Goal: Information Seeking & Learning: Learn about a topic

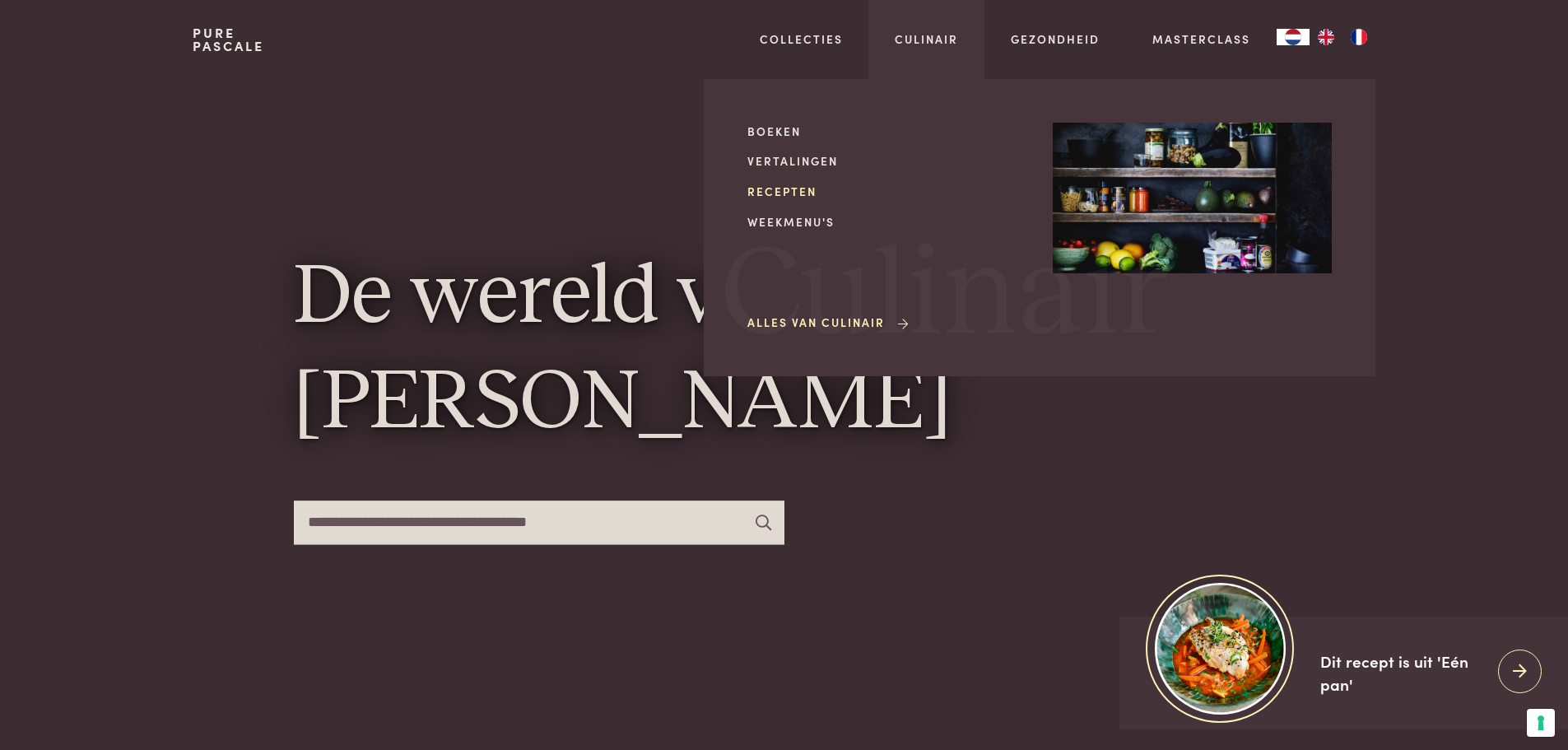
click at [796, 193] on link "Recepten" at bounding box center [887, 191] width 279 height 17
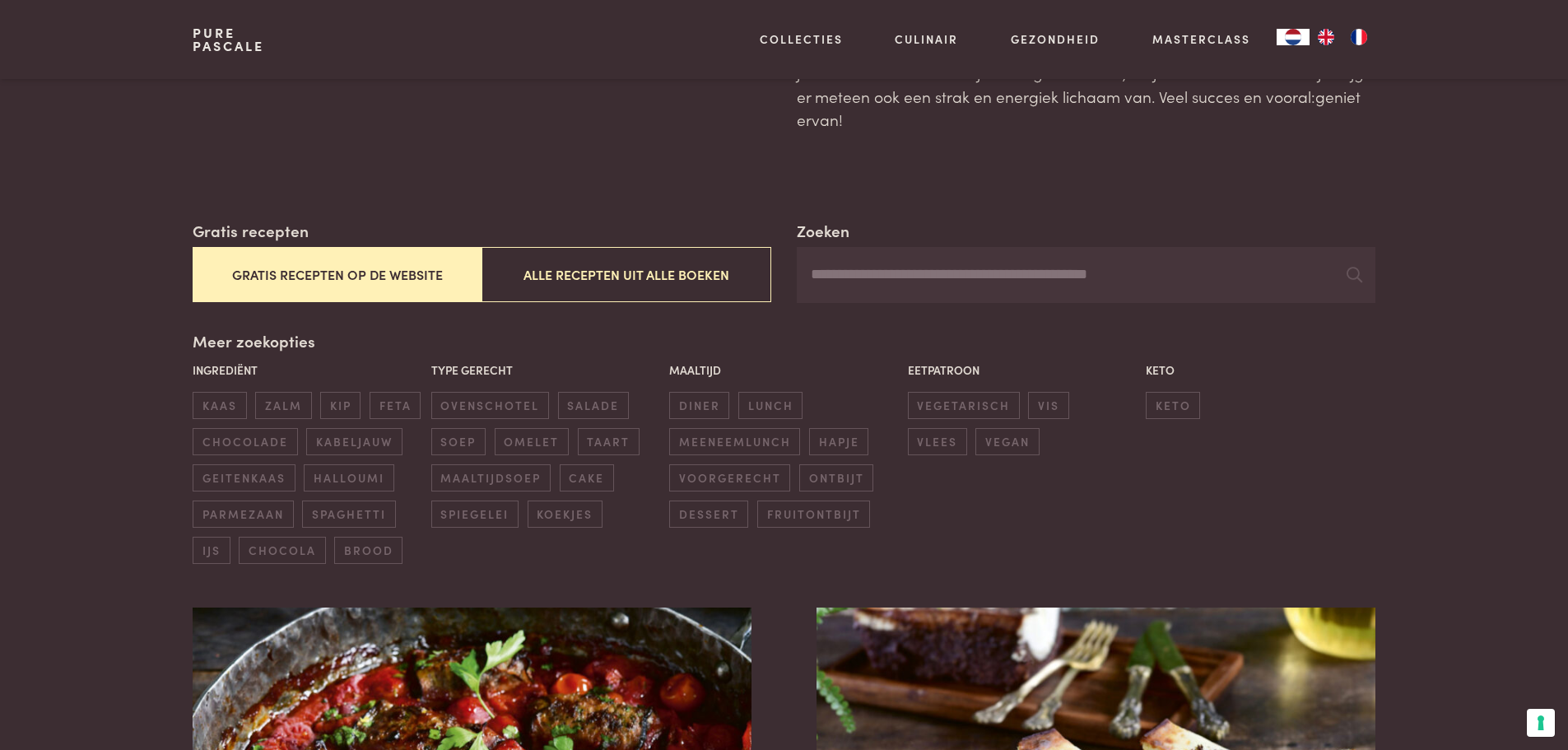
scroll to position [247, 0]
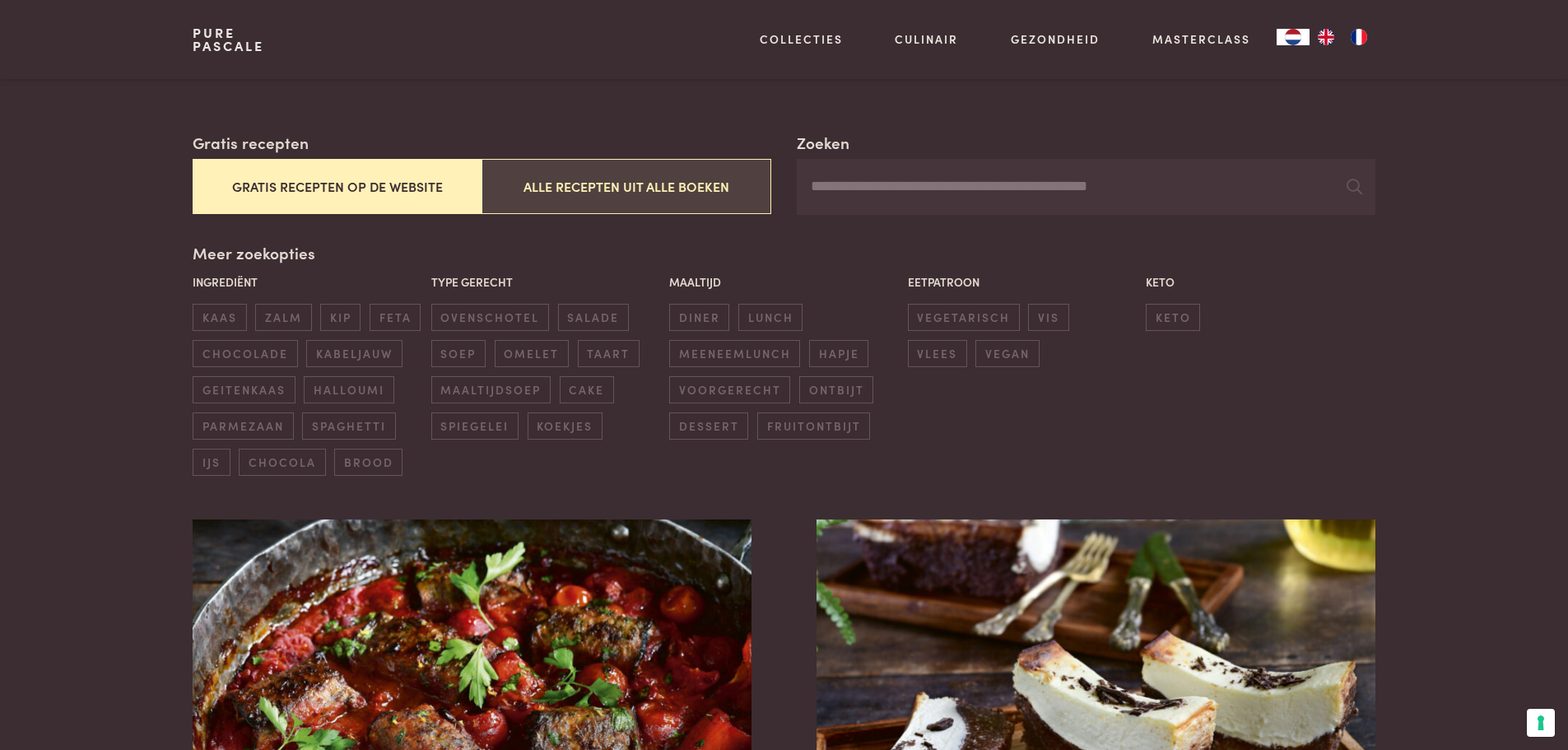
click at [695, 198] on button "Alle recepten uit alle boeken" at bounding box center [625, 186] width 288 height 55
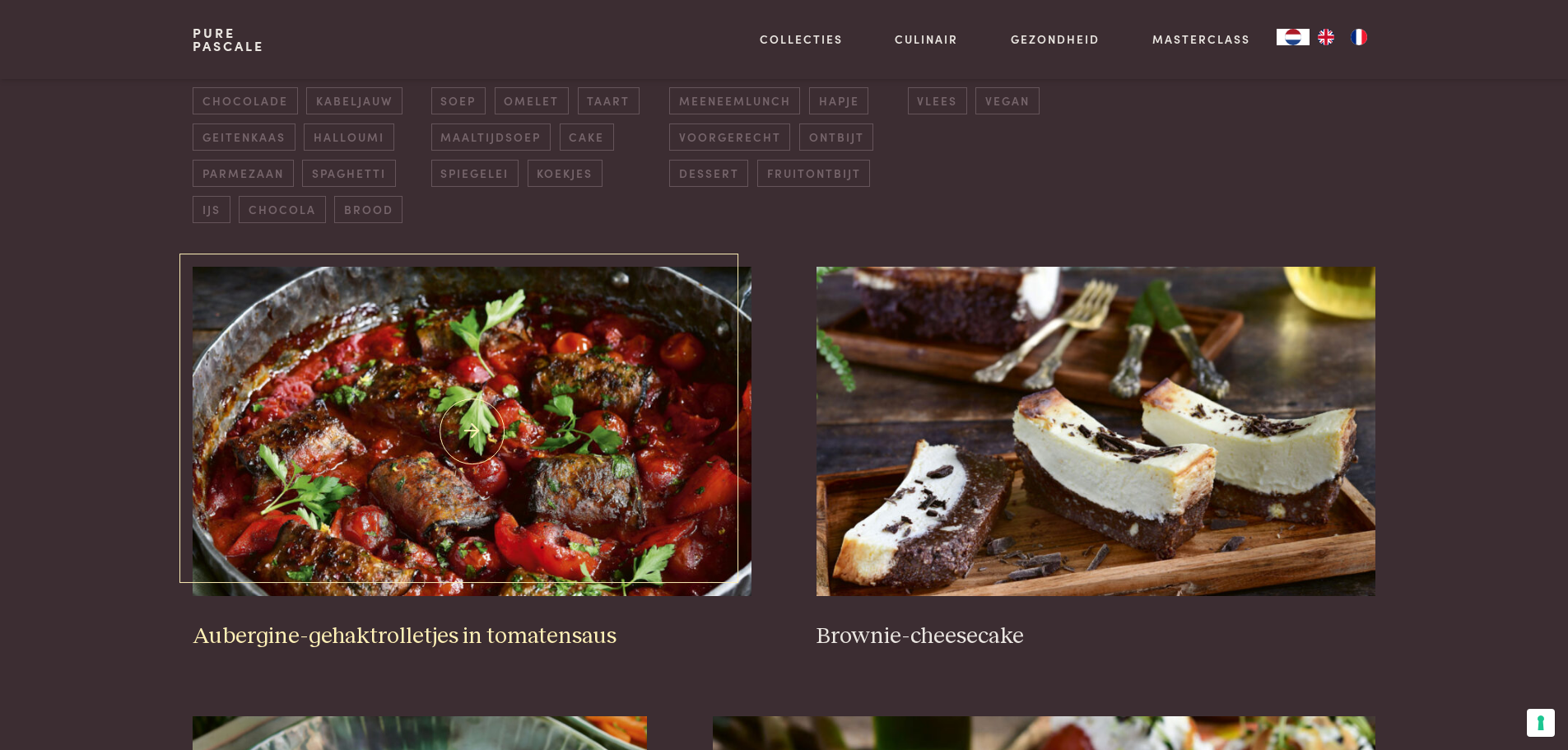
scroll to position [460, 0]
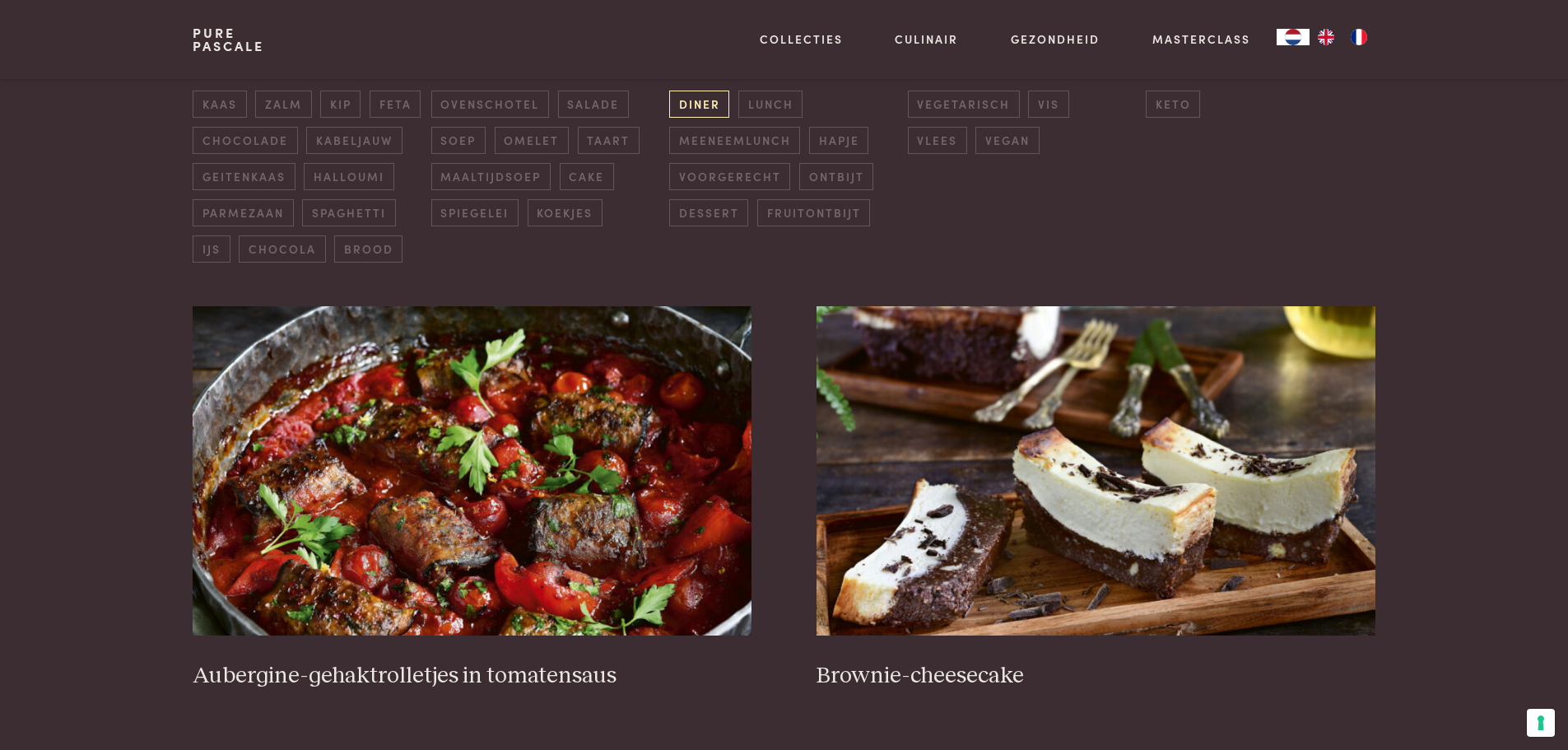
click at [716, 107] on span "diner" at bounding box center [699, 104] width 60 height 27
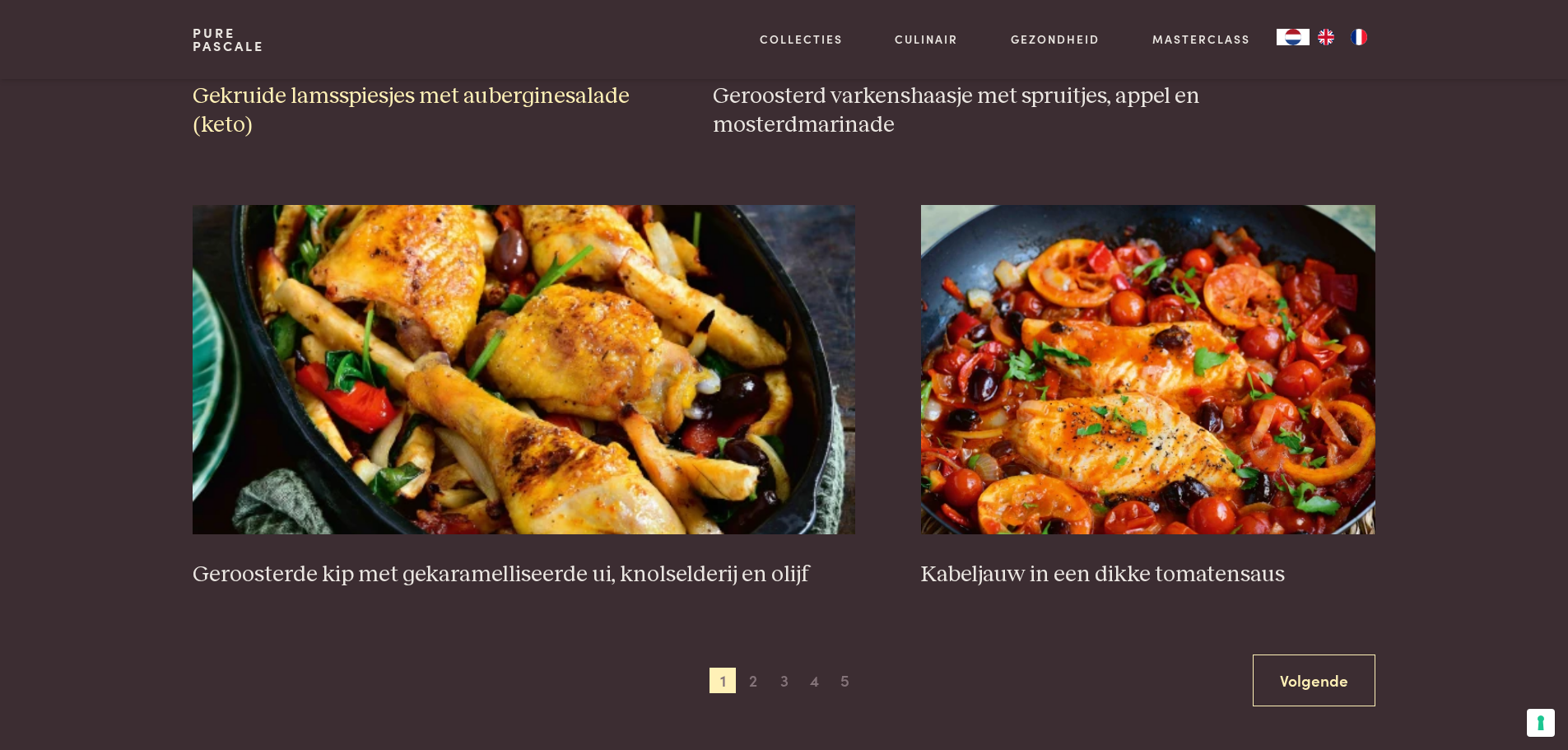
scroll to position [2963, 0]
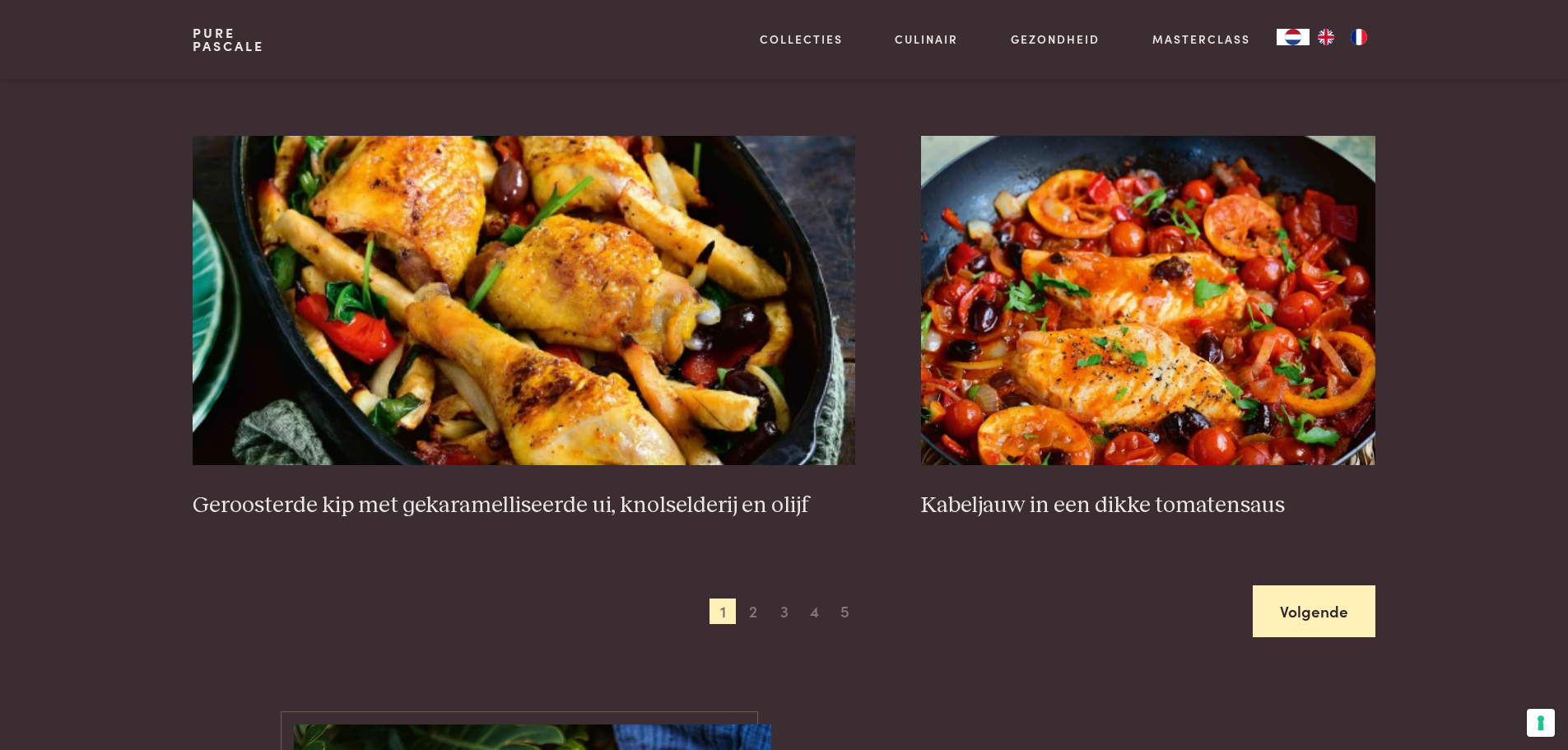
click at [1318, 609] on link "Volgende" at bounding box center [1314, 611] width 122 height 52
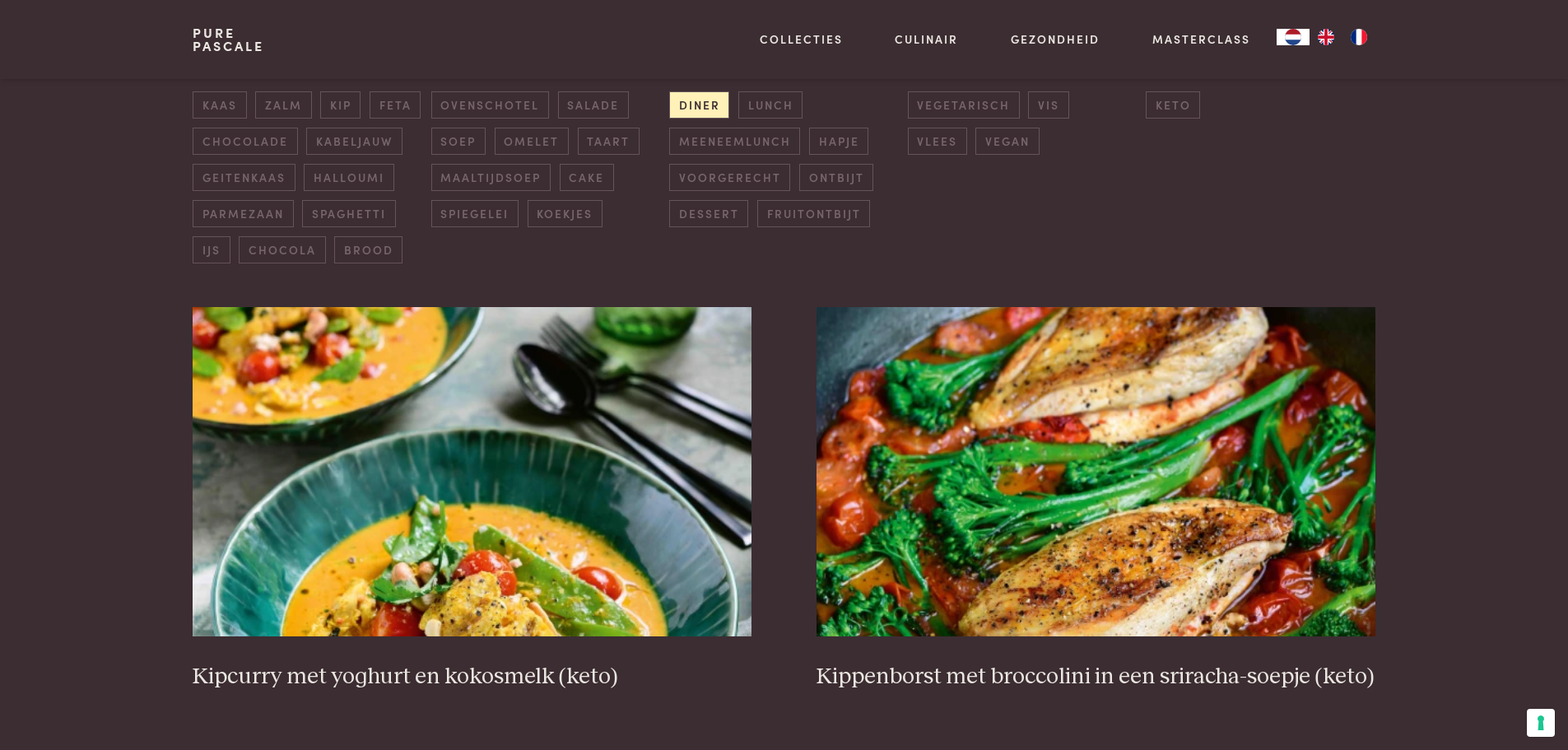
scroll to position [377, 0]
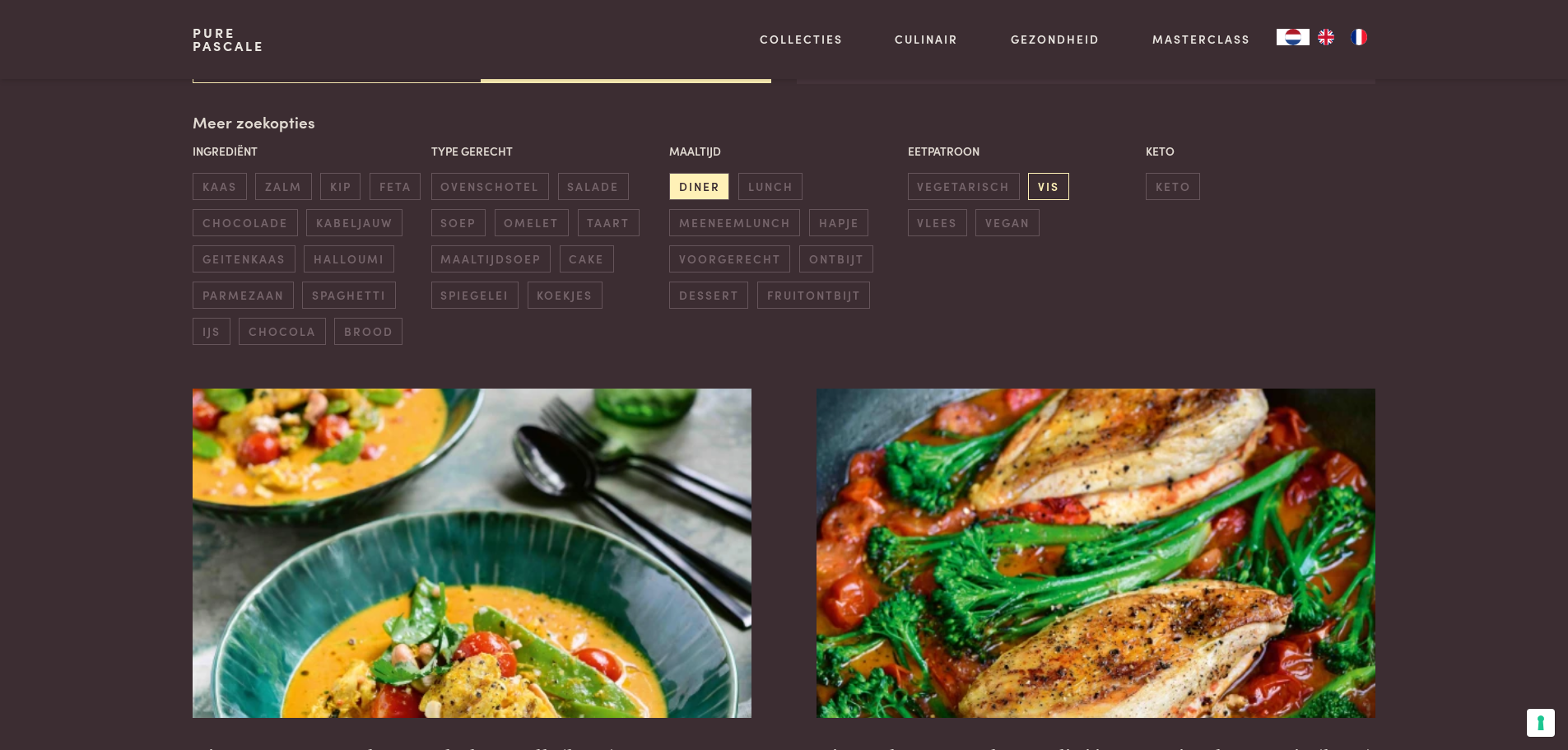
click at [1044, 189] on span "vis" at bounding box center [1048, 186] width 41 height 27
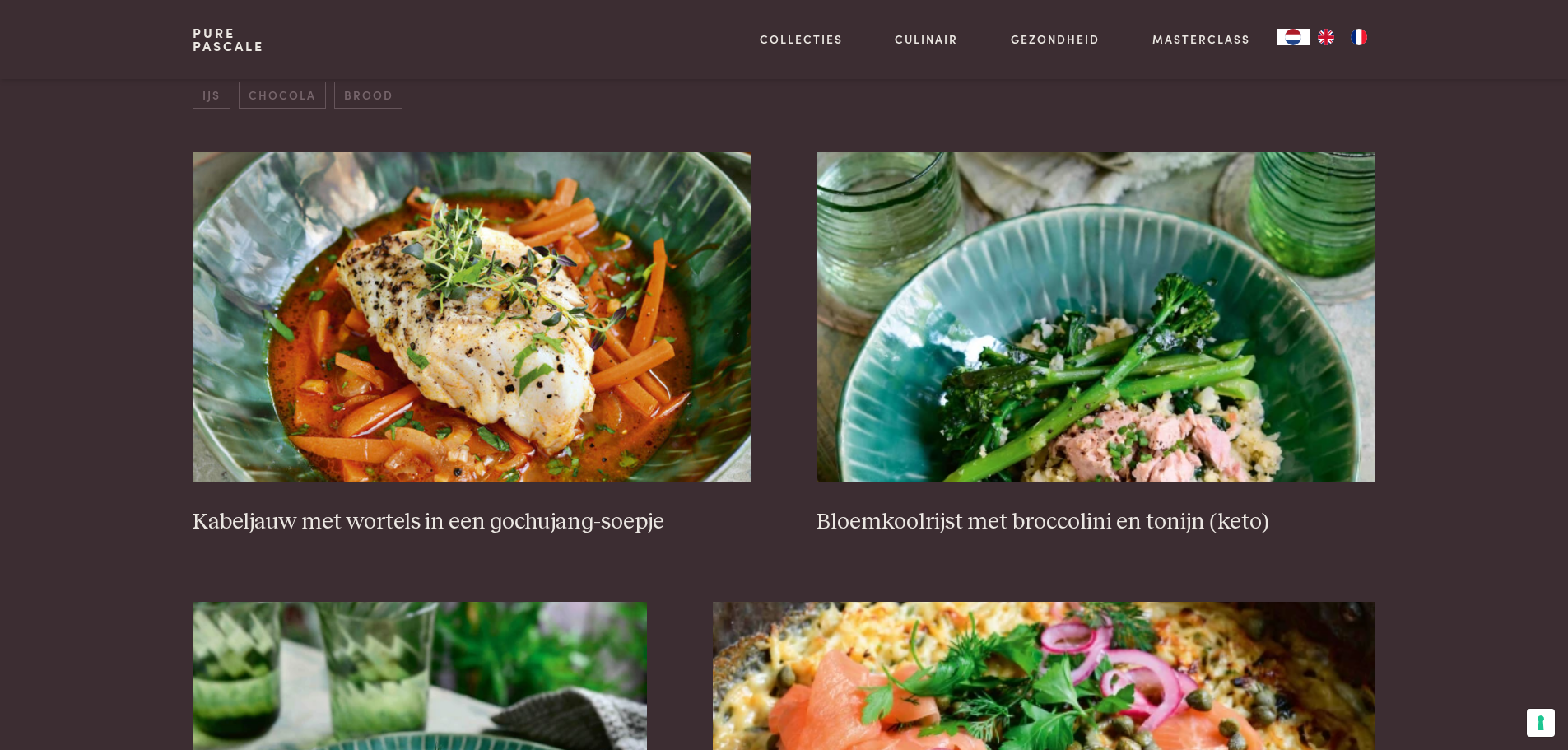
scroll to position [624, 0]
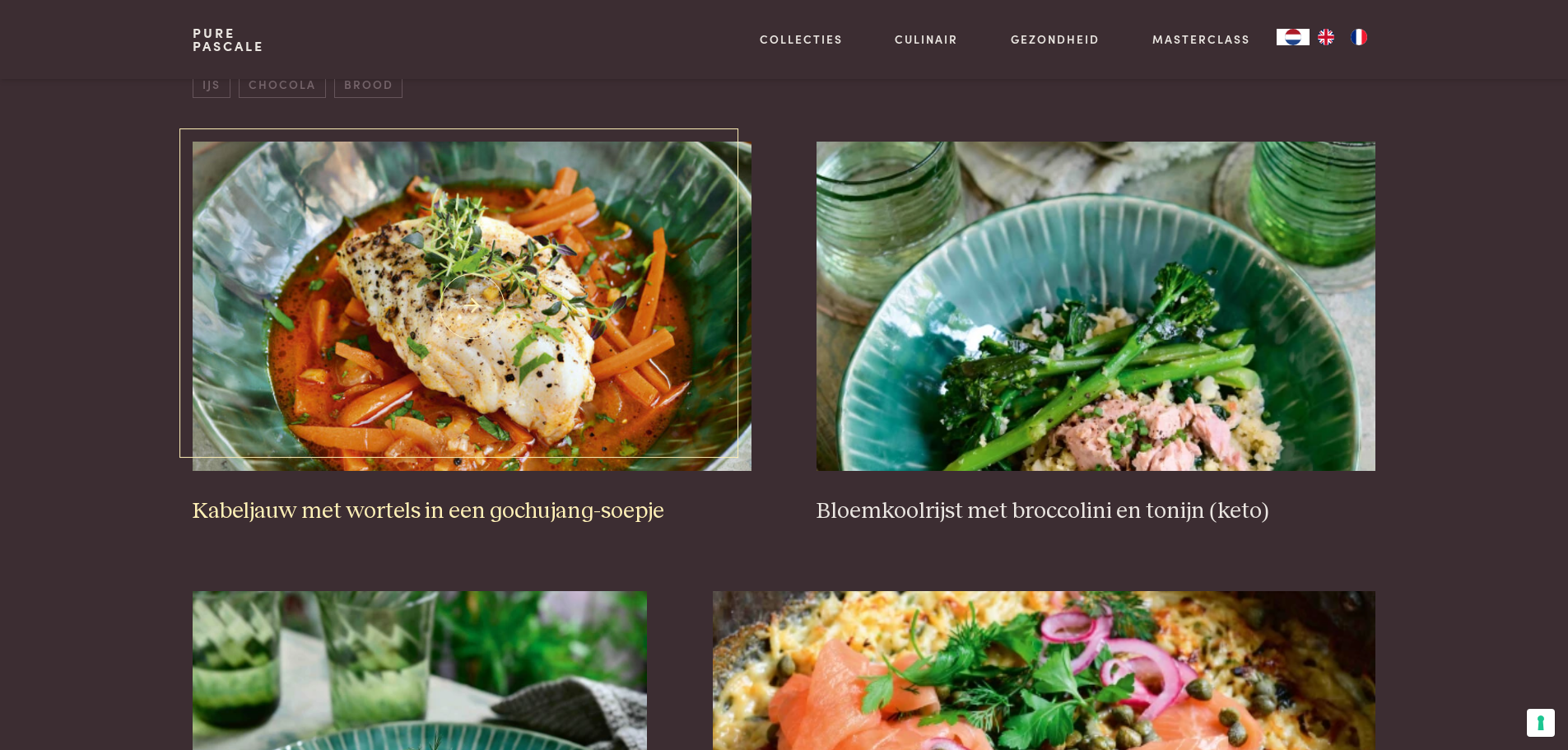
click at [490, 355] on img at bounding box center [471, 306] width 558 height 329
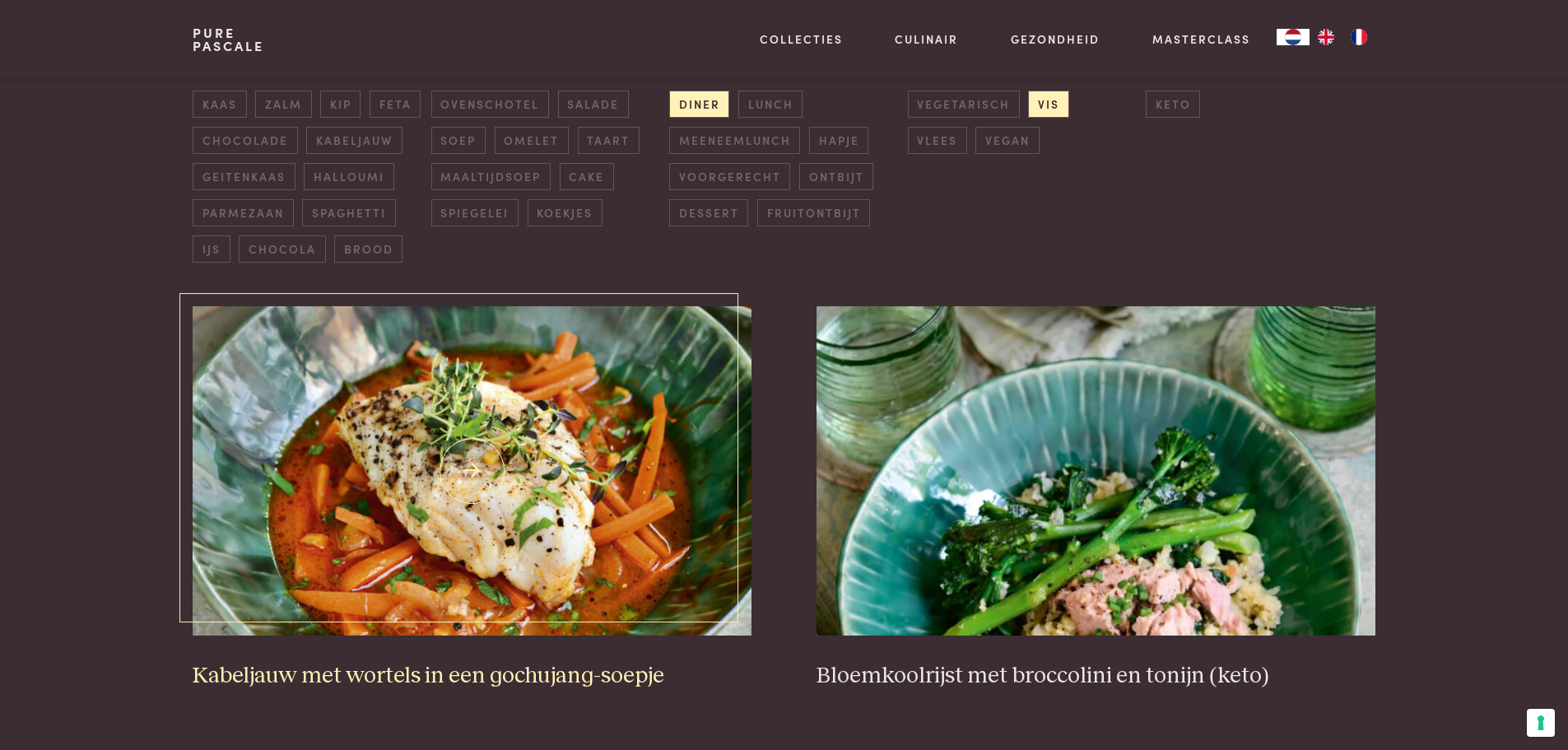
scroll to position [377, 0]
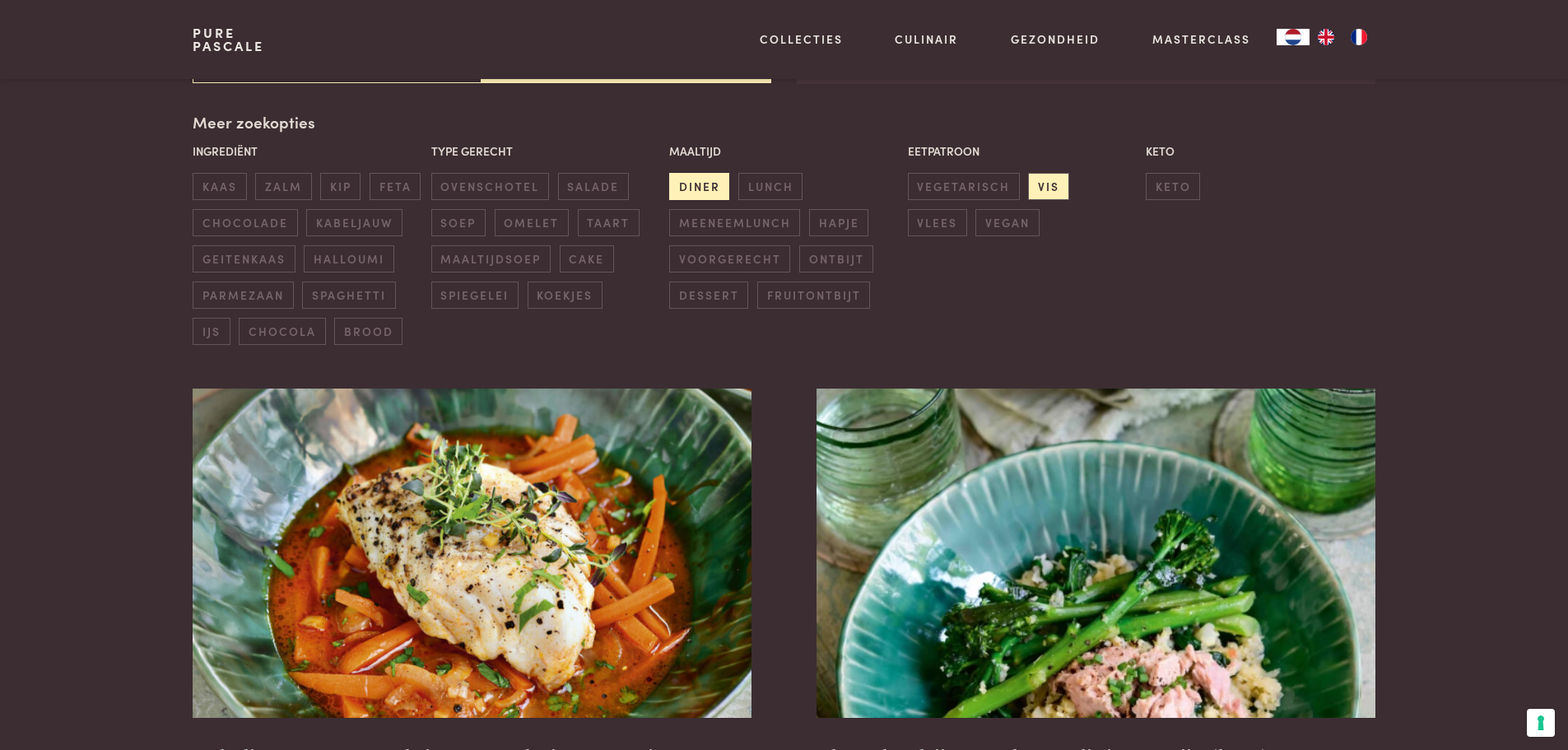
click at [719, 191] on span "diner" at bounding box center [699, 186] width 60 height 27
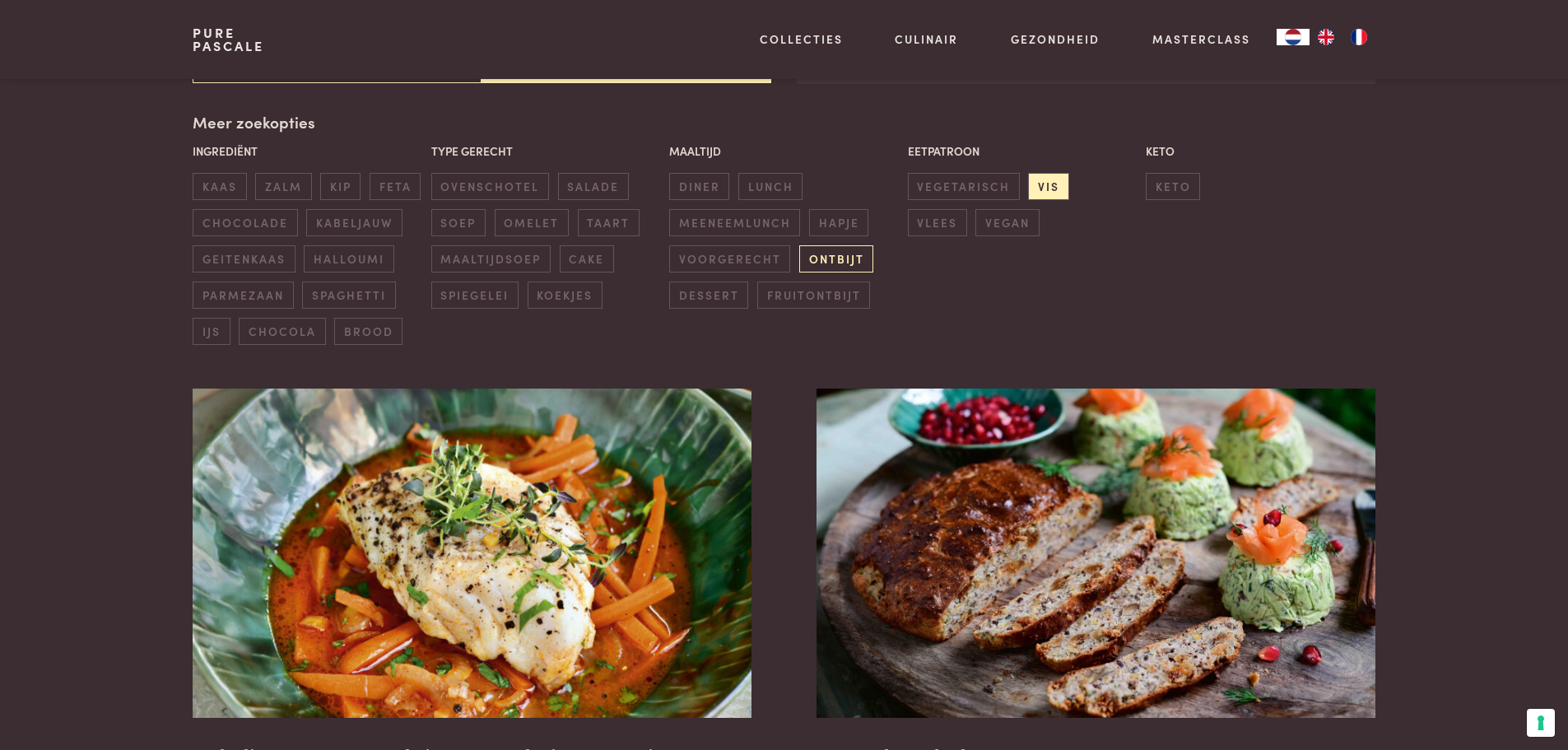
click at [817, 258] on span "ontbijt" at bounding box center [836, 259] width 74 height 27
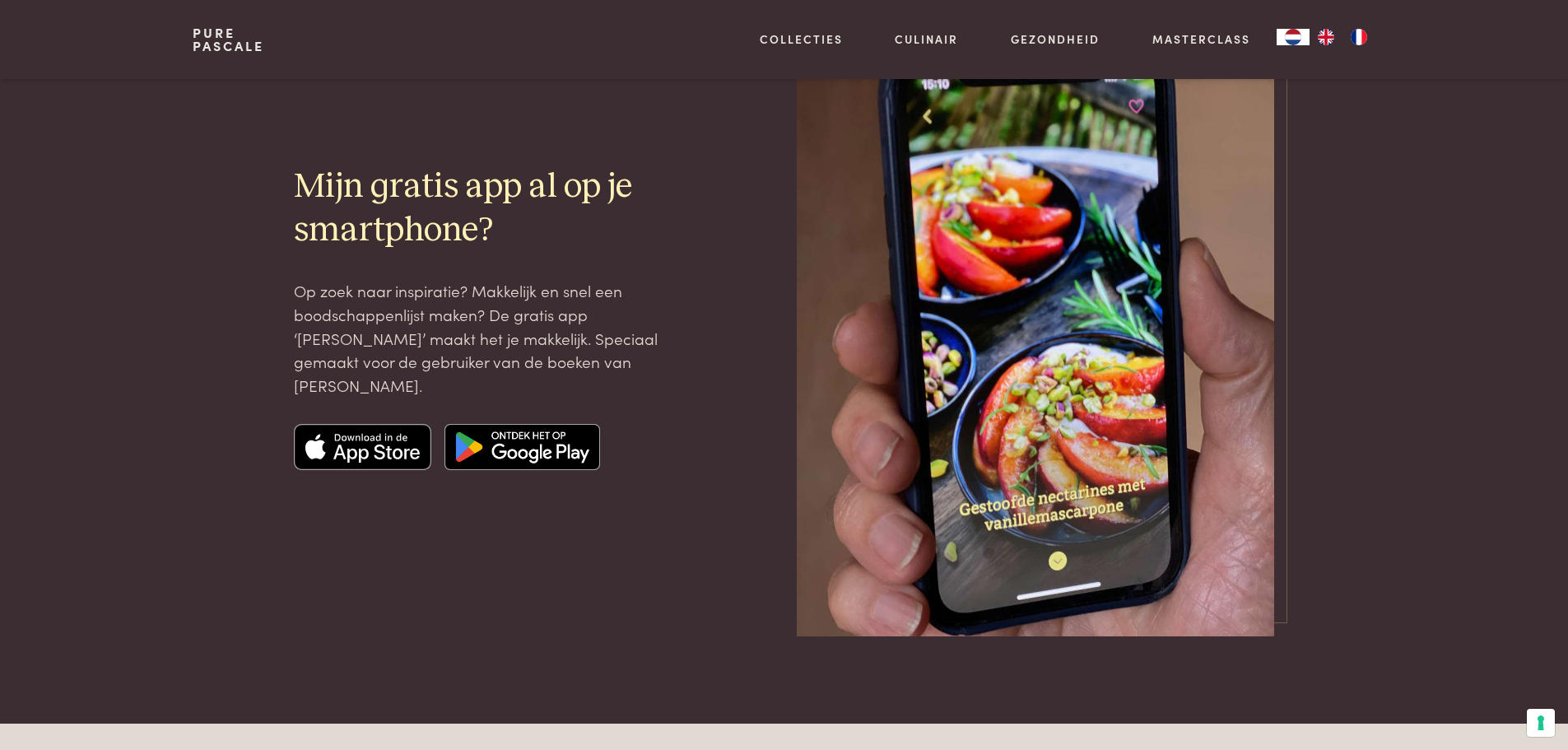
scroll to position [3670, 0]
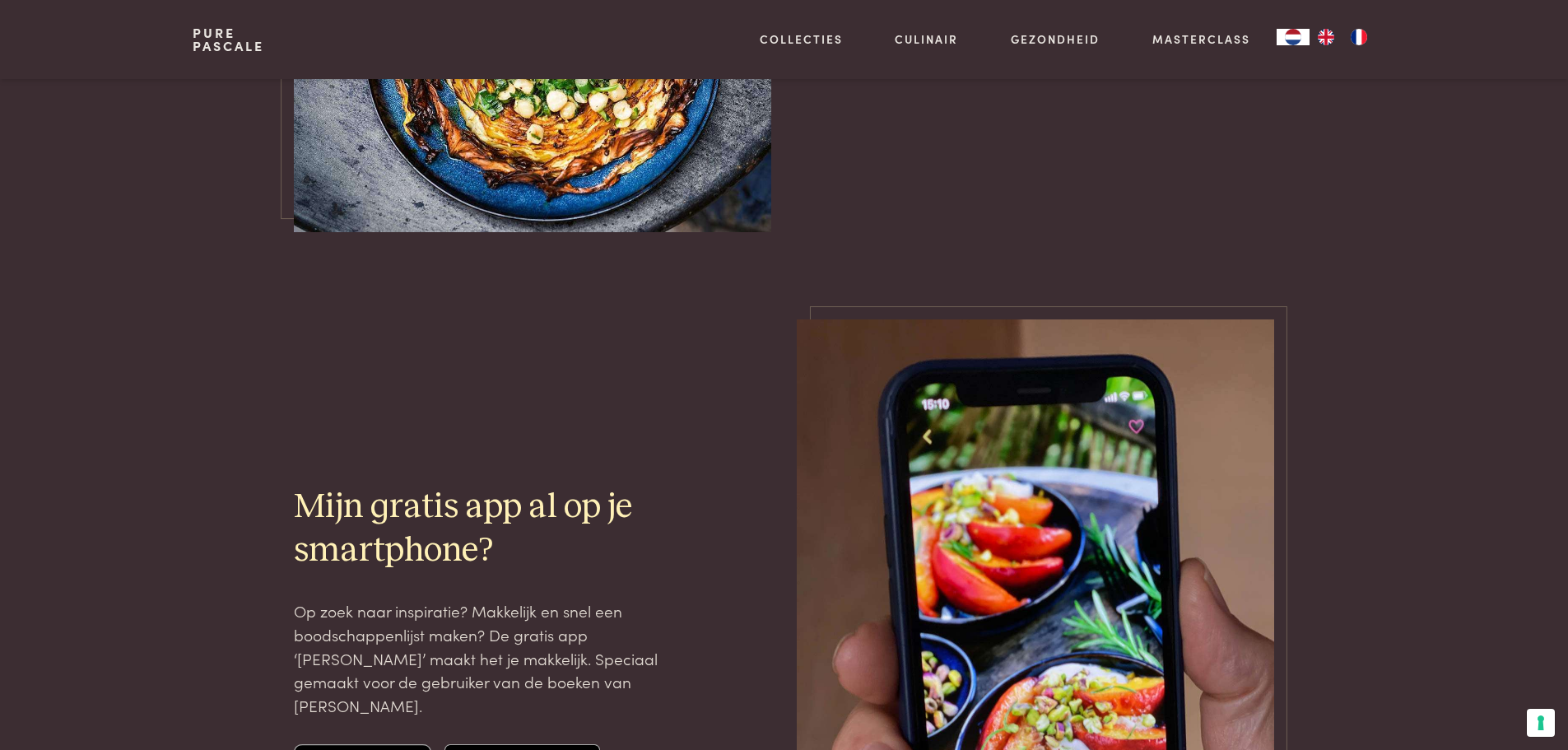
click at [224, 44] on link "Pure Pascale" at bounding box center [229, 40] width 71 height 27
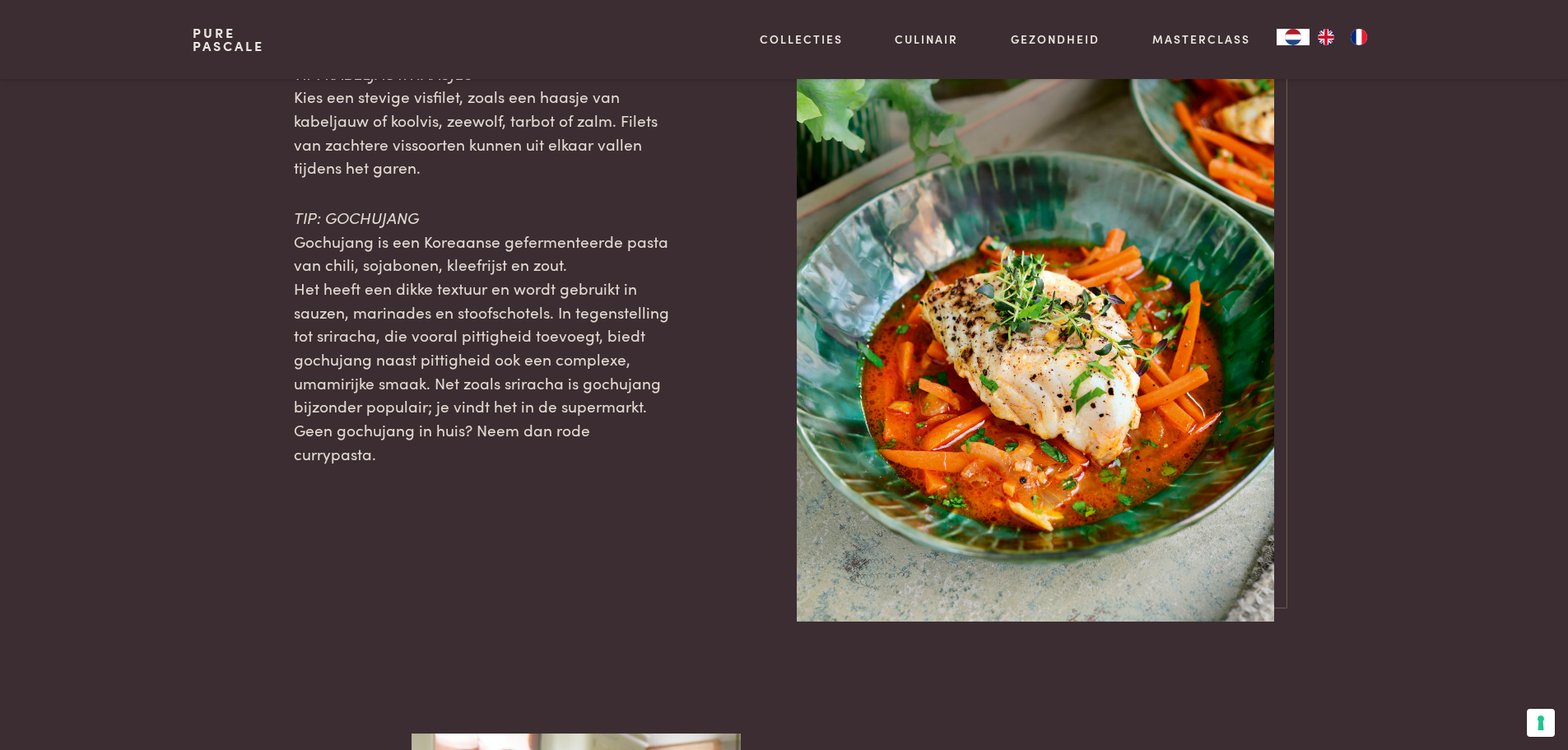
scroll to position [1729, 0]
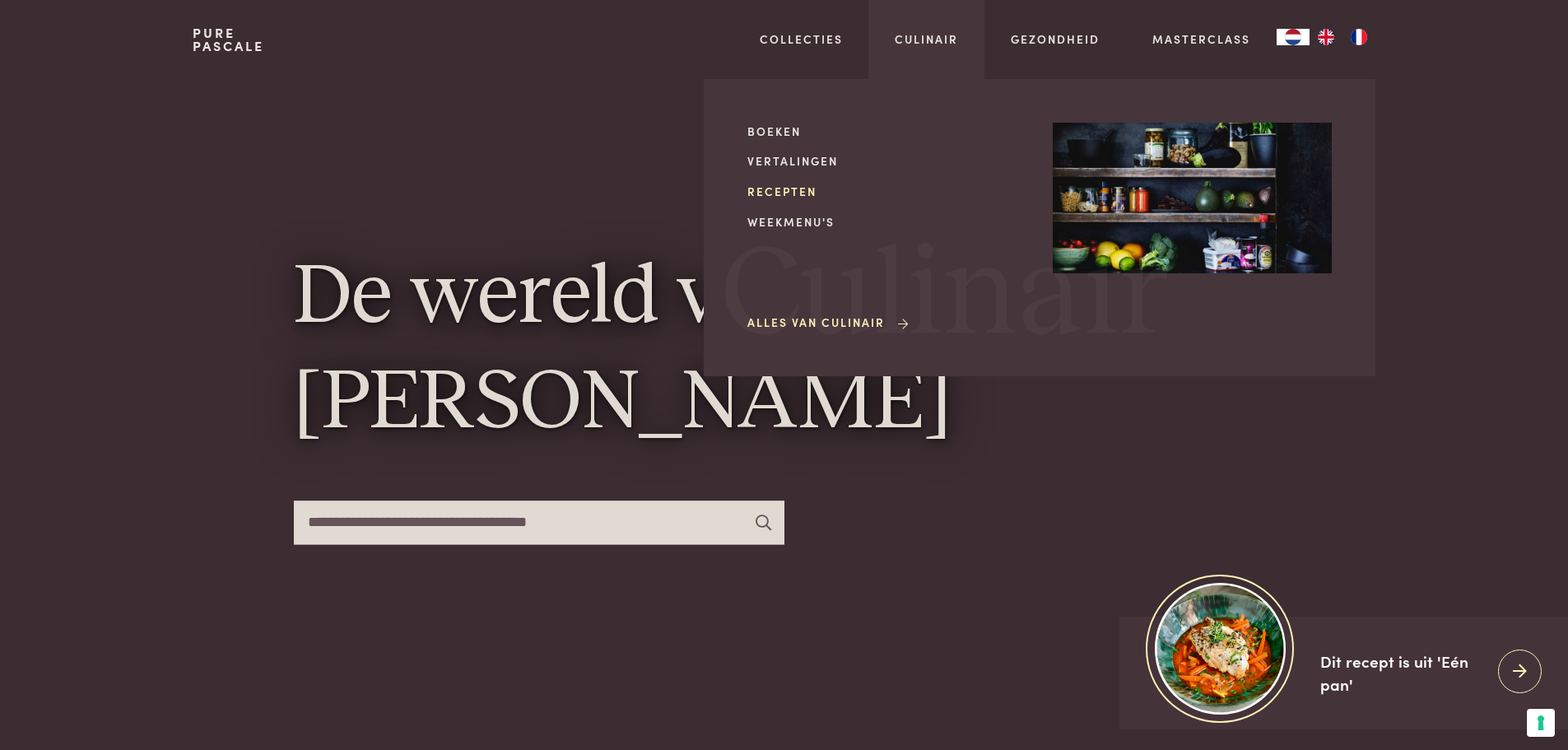
click at [804, 183] on link "Recepten" at bounding box center [887, 191] width 279 height 17
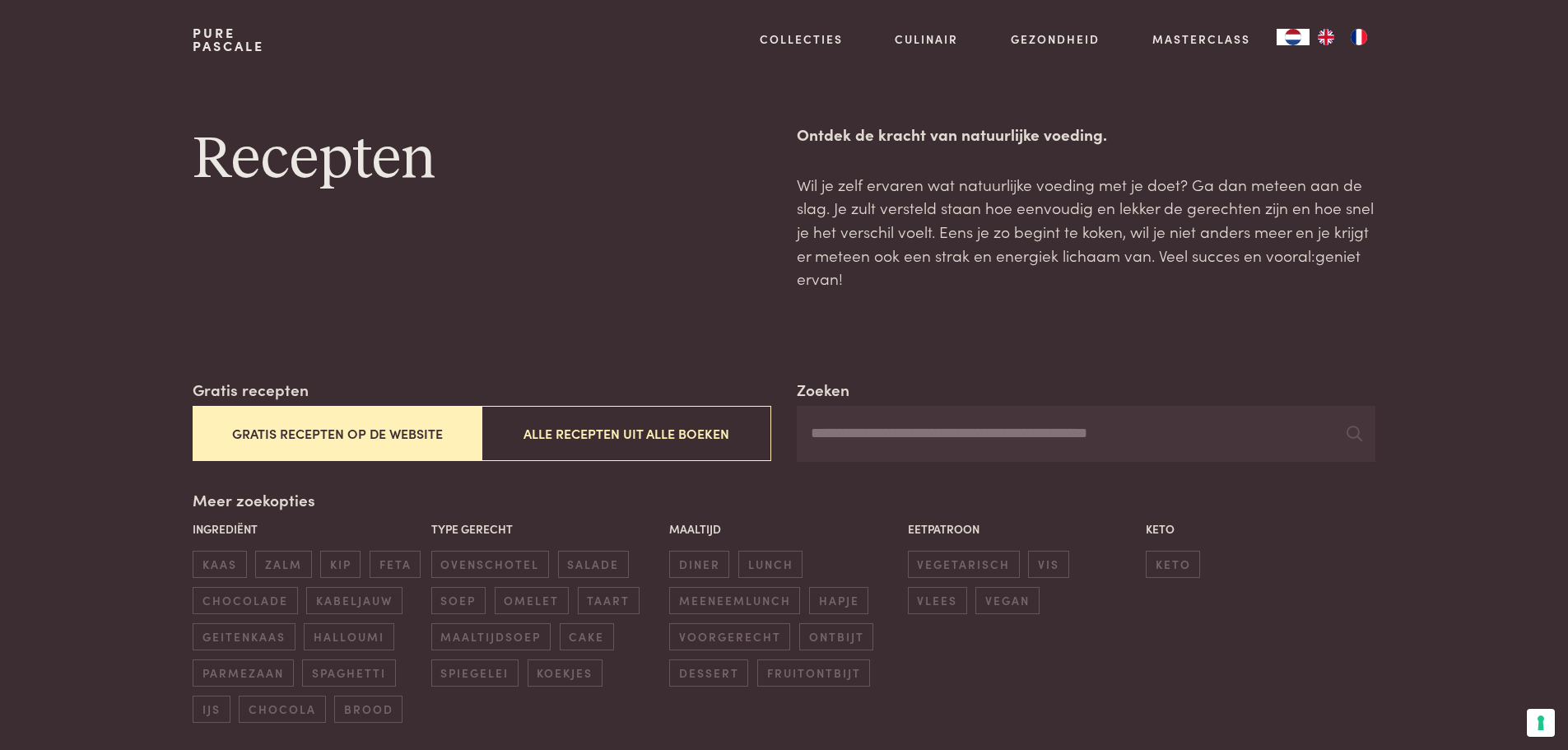
click at [410, 419] on button "Gratis recepten op de website" at bounding box center [337, 433] width 288 height 55
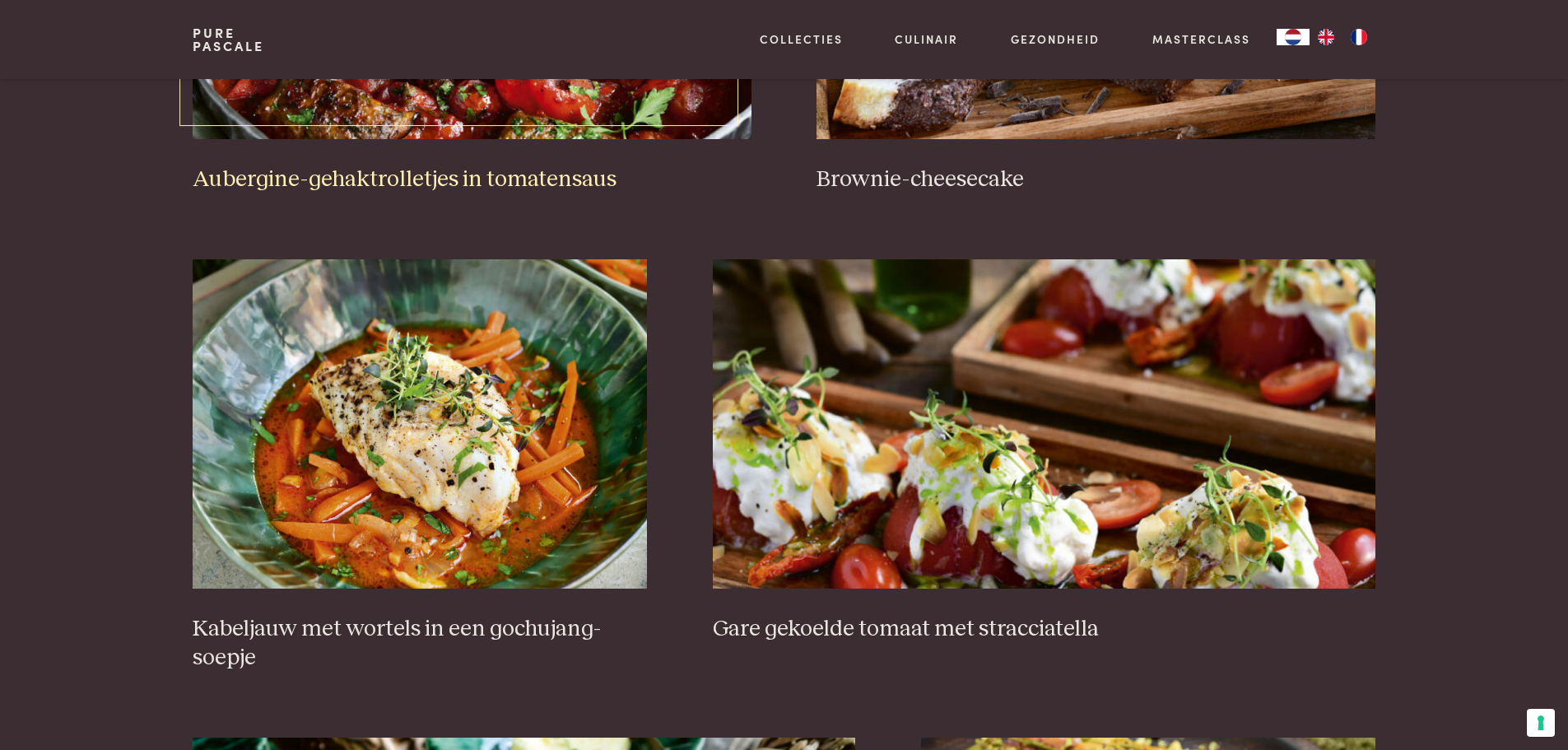
scroll to position [974, 0]
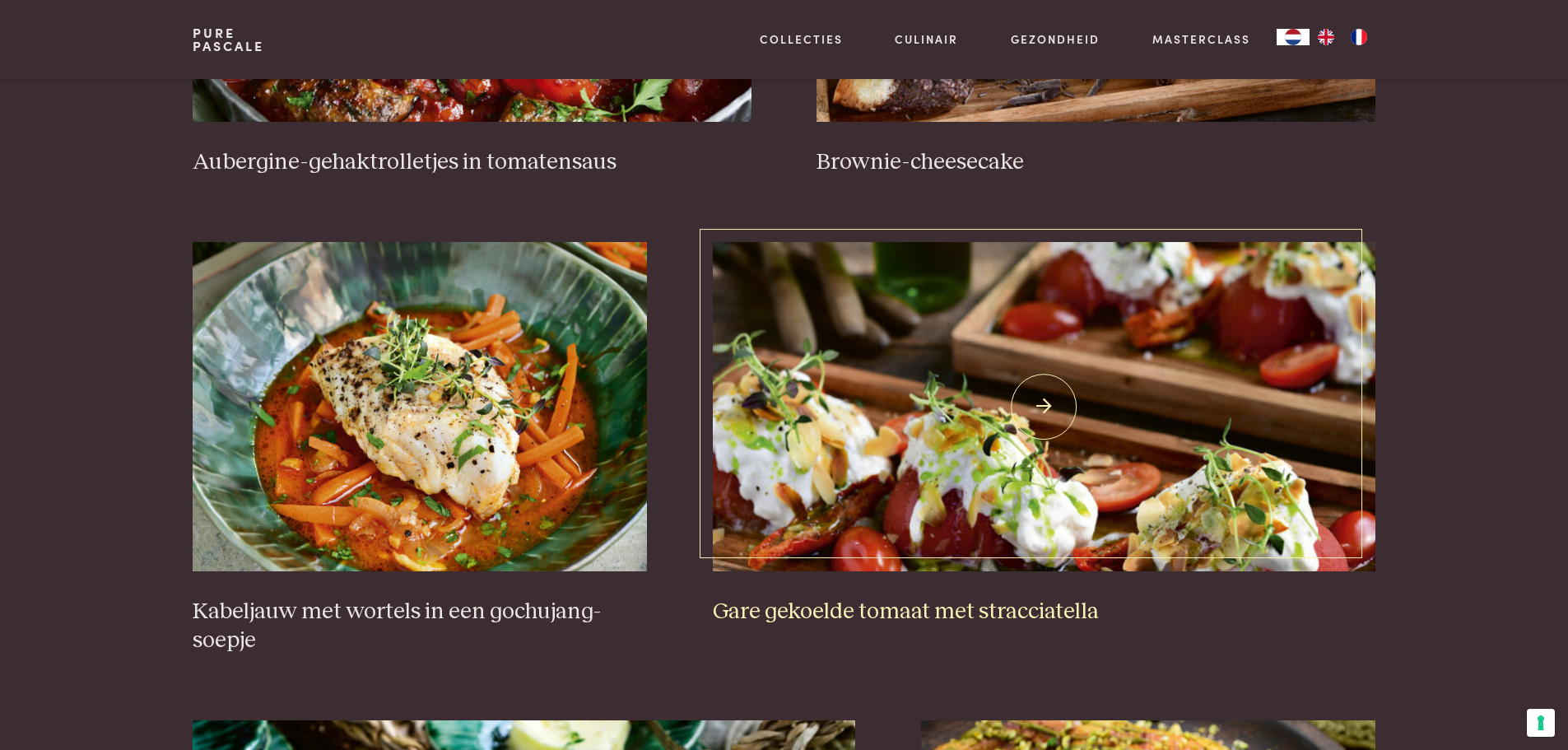
click at [900, 440] on img at bounding box center [1043, 407] width 663 height 329
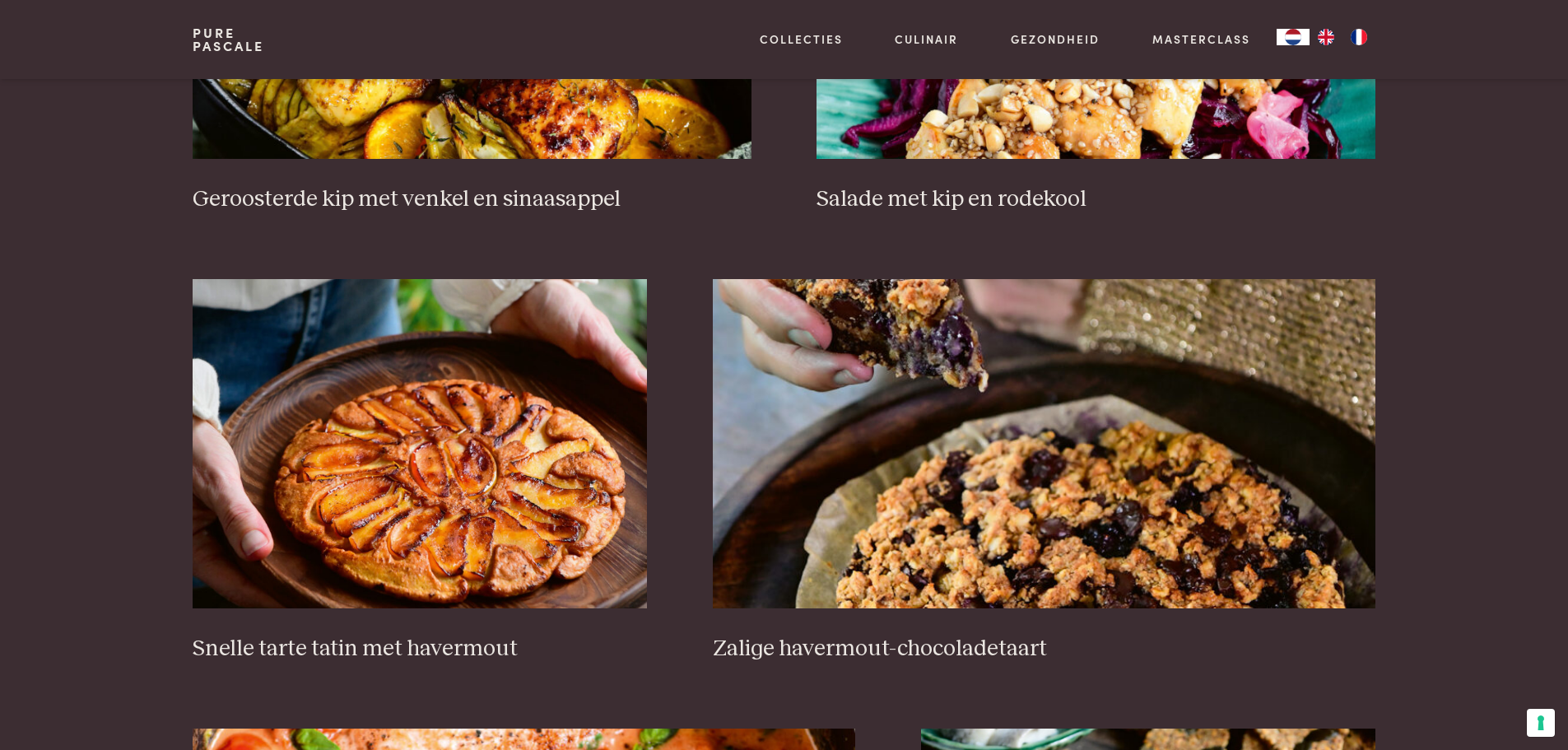
scroll to position [2373, 0]
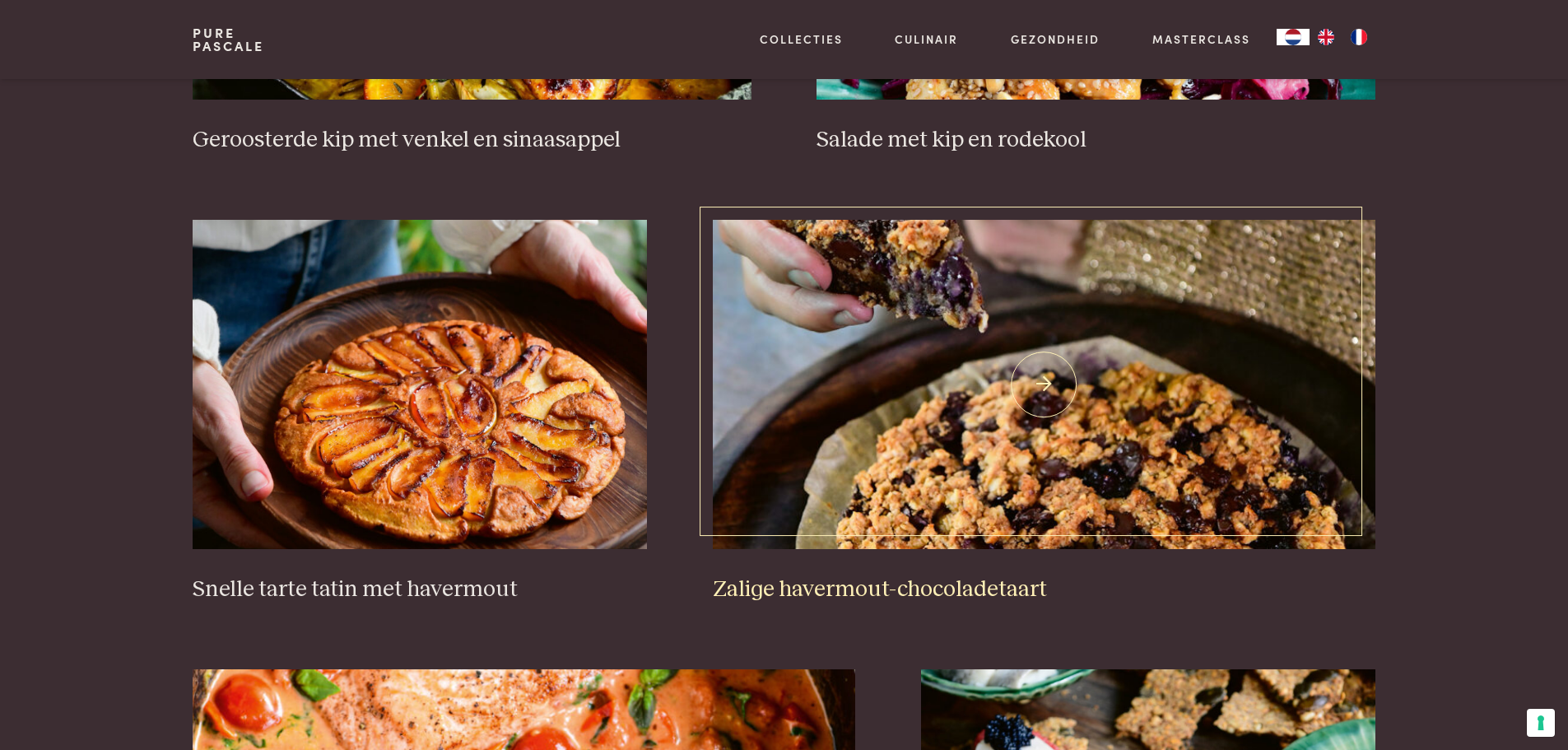
click at [1035, 466] on img at bounding box center [1043, 384] width 663 height 329
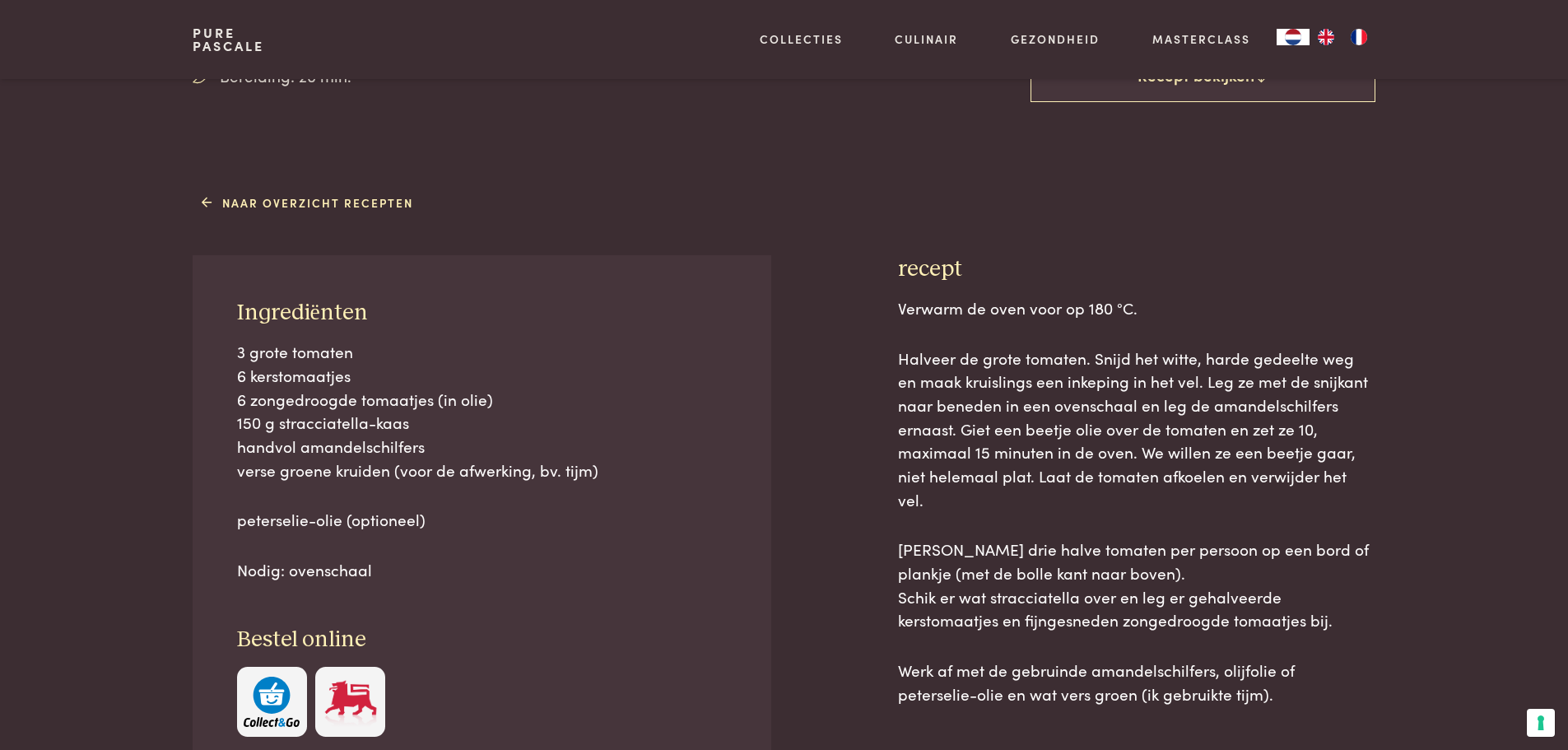
scroll to position [576, 0]
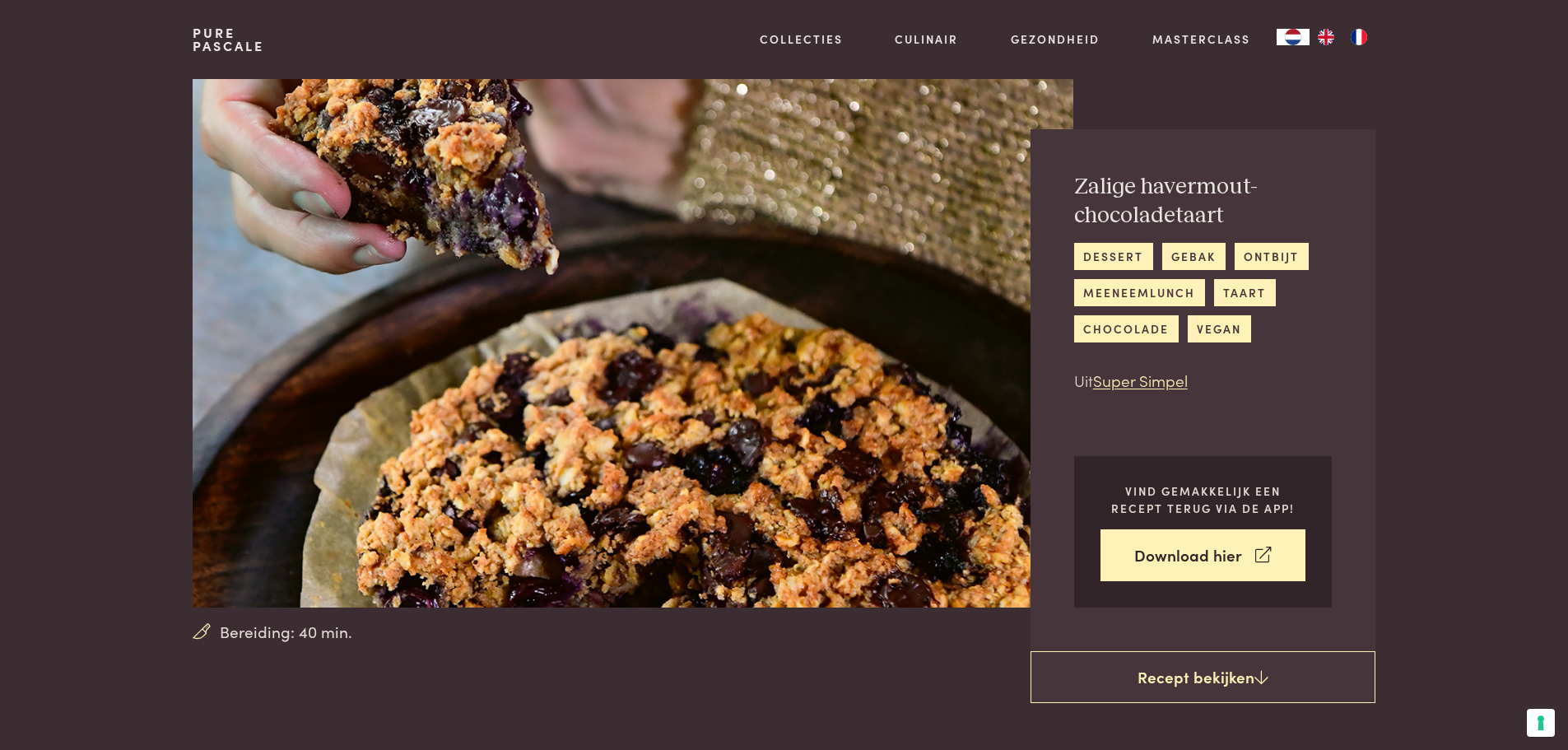
click at [194, 40] on link "Pure Pascale" at bounding box center [229, 40] width 71 height 27
